Goal: Task Accomplishment & Management: Use online tool/utility

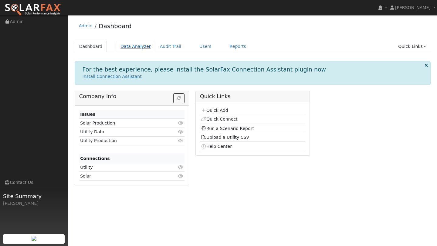
click at [125, 50] on link "Data Analyzer" at bounding box center [135, 46] width 39 height 11
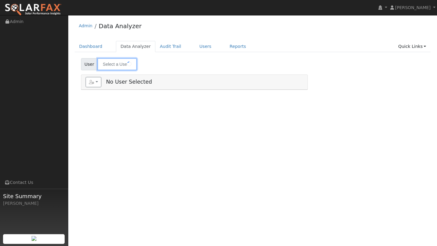
type input "[PERSON_NAME]"
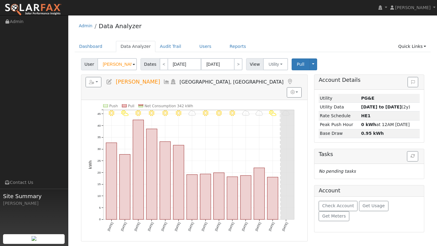
click at [117, 56] on div "Dashboard Data Analyzer Audit Trail Users Reports Quick Links Quick Add Quick C…" at bounding box center [253, 49] width 356 height 17
click at [117, 60] on input "Christina Daubeneck" at bounding box center [116, 64] width 39 height 12
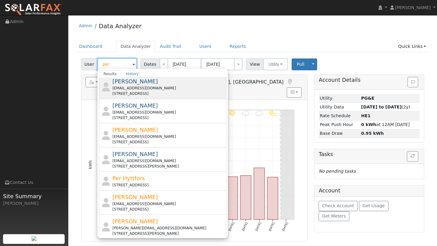
scroll to position [133, 0]
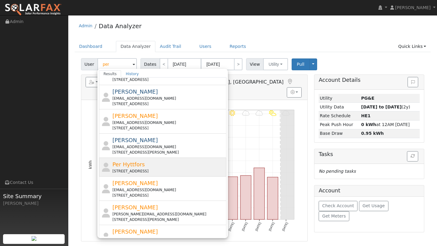
click at [135, 169] on div "27 Edgemont Circle, Walnut Creek, CA 94596" at bounding box center [168, 171] width 113 height 5
type input "Per Hyttfors"
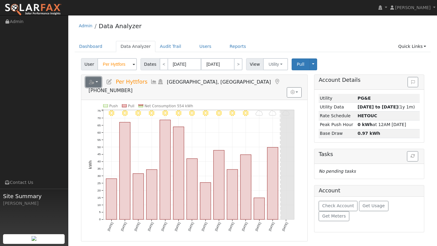
click at [96, 82] on button "button" at bounding box center [94, 82] width 16 height 10
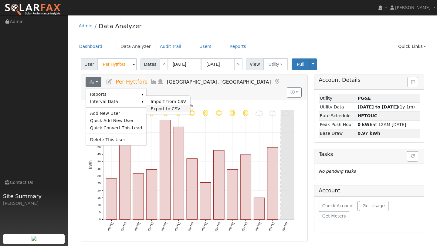
click at [159, 107] on link "Export to CSV" at bounding box center [168, 108] width 44 height 7
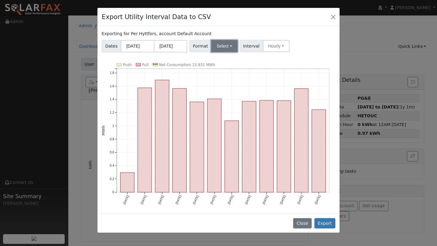
click at [215, 48] on button "Select" at bounding box center [224, 46] width 26 height 12
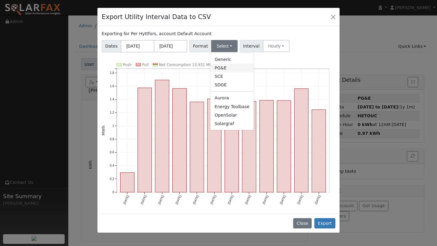
click at [219, 67] on link "PG&E" at bounding box center [231, 68] width 43 height 8
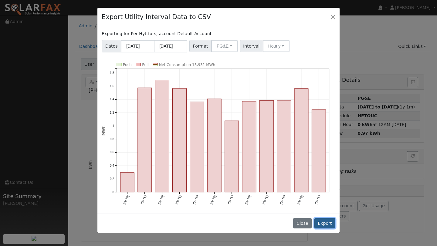
click at [321, 221] on button "Export" at bounding box center [324, 223] width 21 height 10
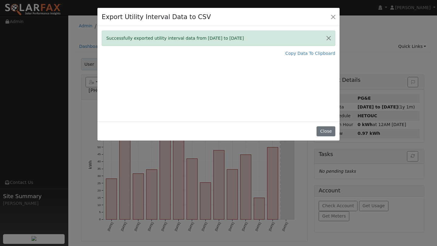
click at [307, 47] on div "Successfully exported utility interval data from 10/01/24 to 09/30/25 Copy Data…" at bounding box center [218, 74] width 242 height 96
click at [304, 54] on link "Copy Data To Clipboard" at bounding box center [310, 53] width 50 height 6
click at [291, 50] on link "Copy Data To Clipboard" at bounding box center [310, 53] width 50 height 6
click at [331, 17] on button "Close" at bounding box center [333, 16] width 8 height 8
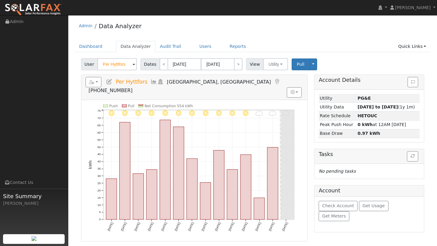
click at [205, 52] on div "Dashboard Data Analyzer Audit Trail Users Reports Quick Links Quick Add Quick C…" at bounding box center [253, 49] width 356 height 17
click at [201, 45] on link "Users" at bounding box center [205, 46] width 21 height 11
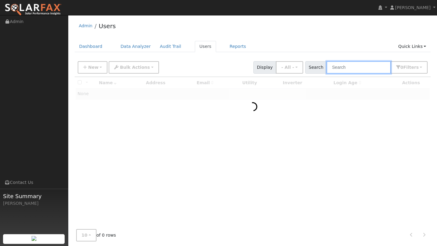
click at [341, 72] on input "text" at bounding box center [358, 67] width 64 height 12
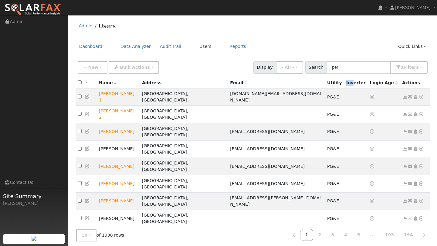
drag, startPoint x: 331, startPoint y: 82, endPoint x: 338, endPoint y: 80, distance: 7.6
click at [344, 80] on th "Inverter" at bounding box center [356, 82] width 24 height 11
click at [254, 48] on ul "Dashboard Data Analyzer Audit Trail Users Reports Quick Links Quick Add Quick C…" at bounding box center [253, 46] width 356 height 11
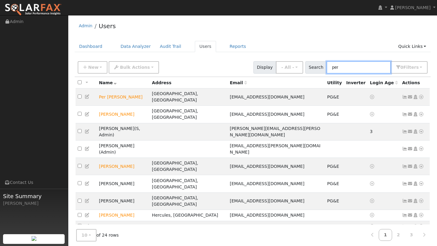
click at [356, 69] on input "per" at bounding box center [358, 67] width 64 height 12
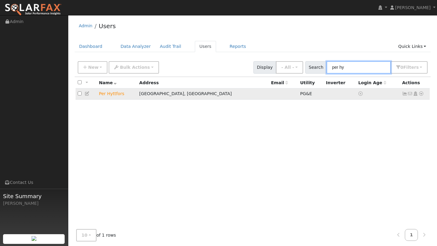
type input "per hy"
click at [420, 94] on icon at bounding box center [420, 94] width 5 height 4
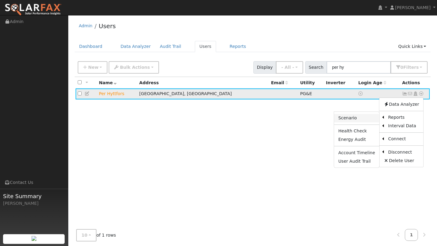
click at [353, 119] on link "Scenario" at bounding box center [356, 118] width 45 height 8
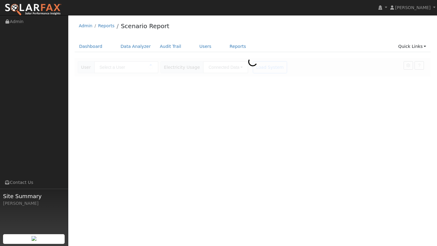
type input "Per Hyttfors"
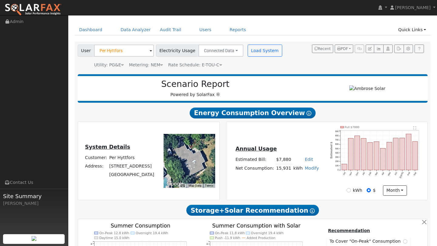
scroll to position [21, 0]
